Goal: Task Accomplishment & Management: Use online tool/utility

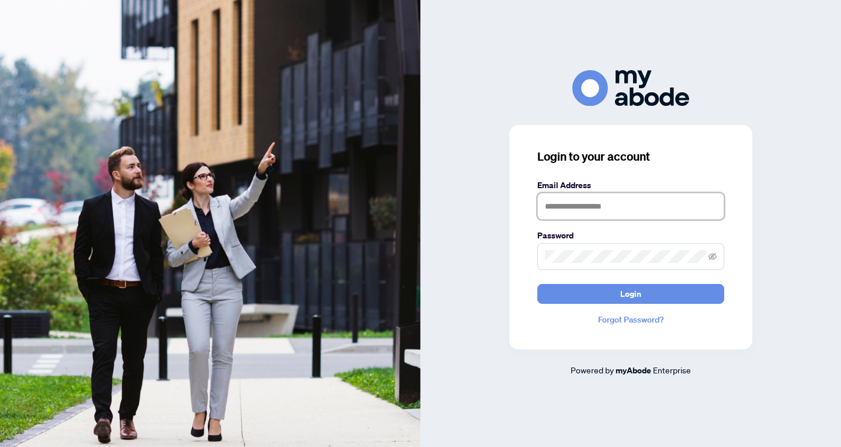
click at [632, 207] on input "text" at bounding box center [630, 206] width 187 height 27
click at [588, 206] on input "text" at bounding box center [630, 206] width 187 height 27
type input "**********"
click at [606, 245] on span at bounding box center [630, 256] width 187 height 27
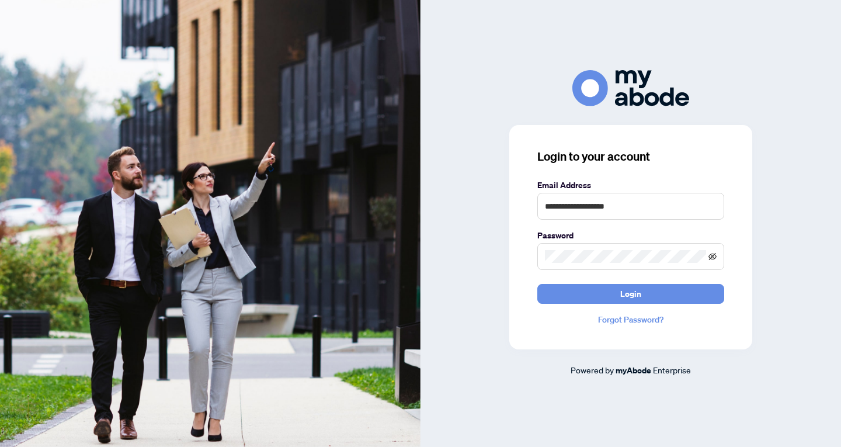
drag, startPoint x: 707, startPoint y: 256, endPoint x: 714, endPoint y: 255, distance: 7.2
click at [714, 255] on span at bounding box center [630, 256] width 187 height 27
click at [714, 255] on icon "eye-invisible" at bounding box center [712, 255] width 8 height 7
click at [680, 296] on button "Login" at bounding box center [630, 294] width 187 height 20
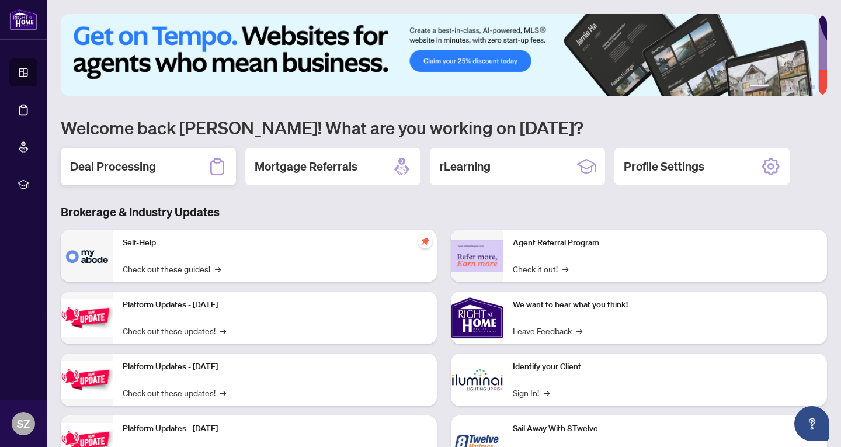
click at [110, 162] on h2 "Deal Processing" at bounding box center [113, 166] width 86 height 16
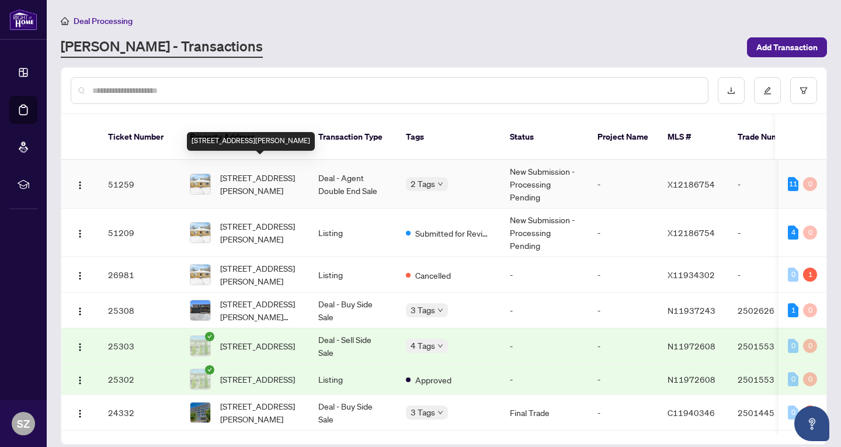
click at [262, 179] on span "293 Albert St, Waterloo, Ontario N2L 3T9, Canada" at bounding box center [259, 184] width 79 height 26
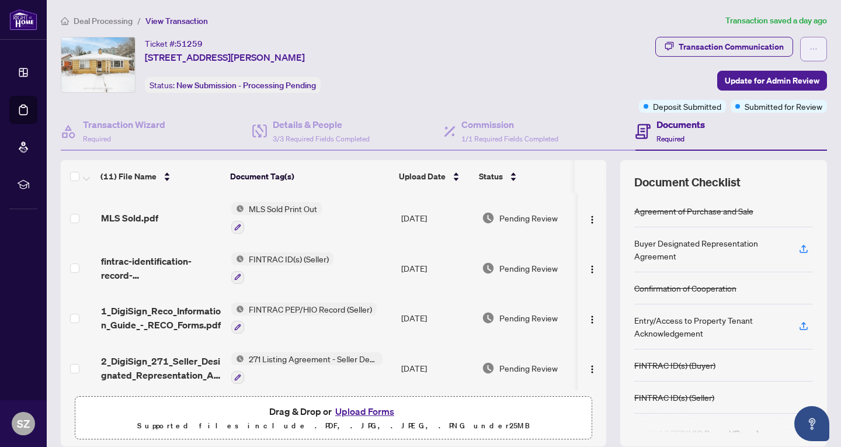
click at [814, 50] on button "button" at bounding box center [813, 49] width 27 height 25
click at [639, 67] on div "Transaction Communication Update for Admin Review Deposit Submitted Submitted f…" at bounding box center [733, 75] width 188 height 76
